Goal: Find specific page/section: Find specific page/section

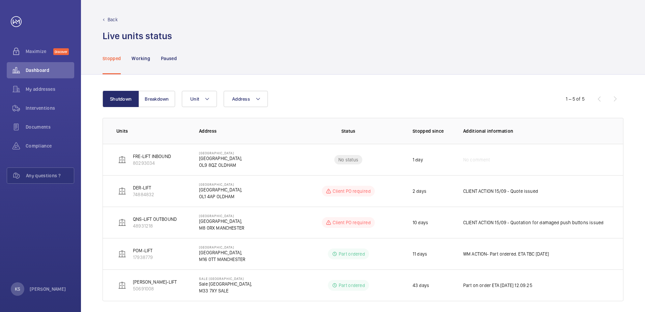
scroll to position [5, 0]
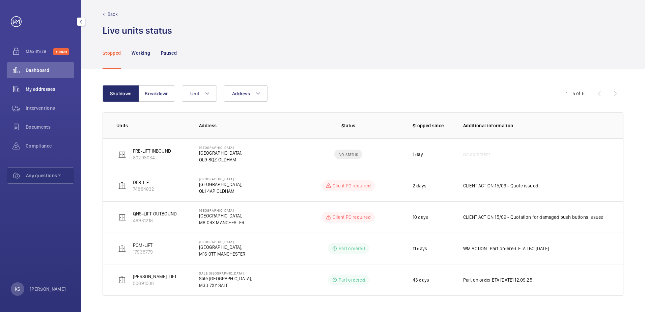
click at [41, 85] on div "My addresses" at bounding box center [41, 89] width 68 height 16
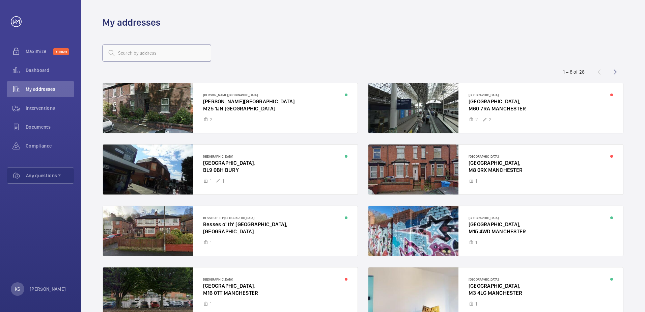
click at [152, 54] on input "text" at bounding box center [157, 53] width 109 height 17
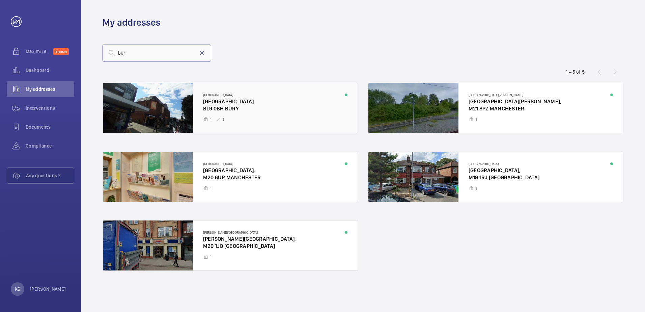
type input "bur"
click at [174, 102] on div at bounding box center [230, 108] width 255 height 50
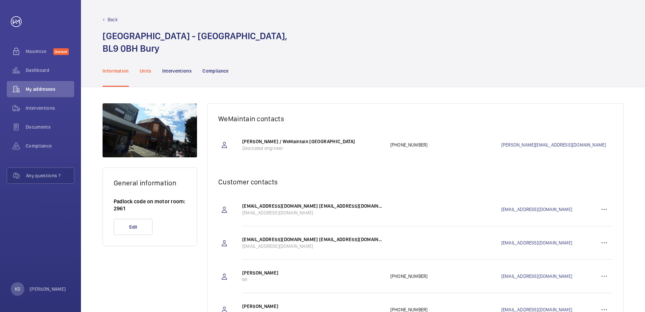
click at [144, 68] on p "Units" at bounding box center [146, 71] width 12 height 7
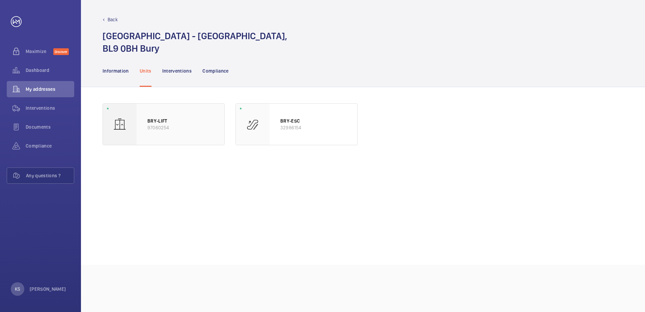
click at [164, 127] on p "97060254" at bounding box center [181, 127] width 66 height 7
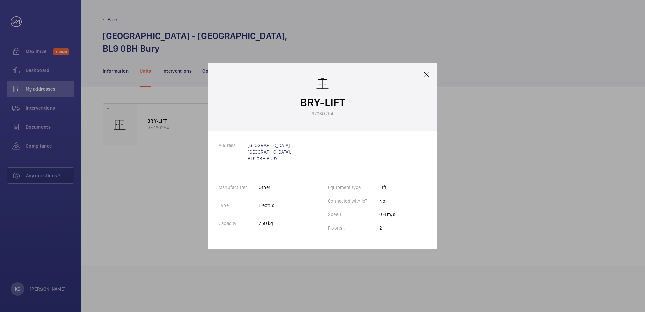
click at [38, 90] on div at bounding box center [322, 156] width 645 height 312
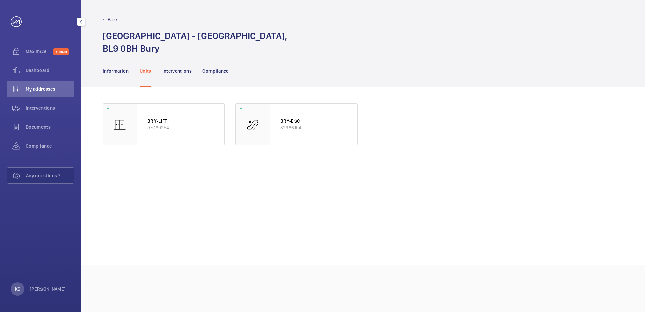
click at [36, 89] on span "My addresses" at bounding box center [50, 89] width 49 height 7
click at [46, 72] on span "Dashboard" at bounding box center [50, 70] width 49 height 7
